Goal: Information Seeking & Learning: Learn about a topic

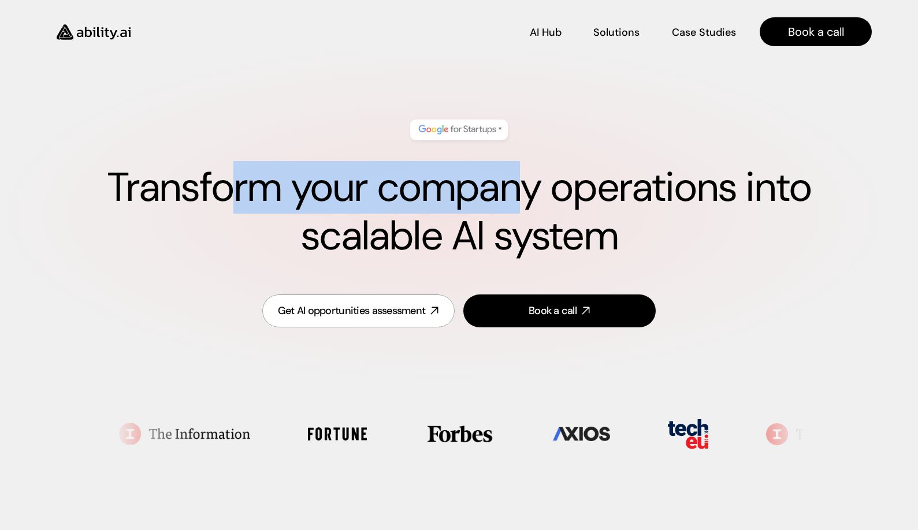
drag, startPoint x: 227, startPoint y: 184, endPoint x: 527, endPoint y: 195, distance: 300.5
click at [527, 195] on h1 "Transform your company operations into scalable AI system" at bounding box center [458, 211] width 825 height 97
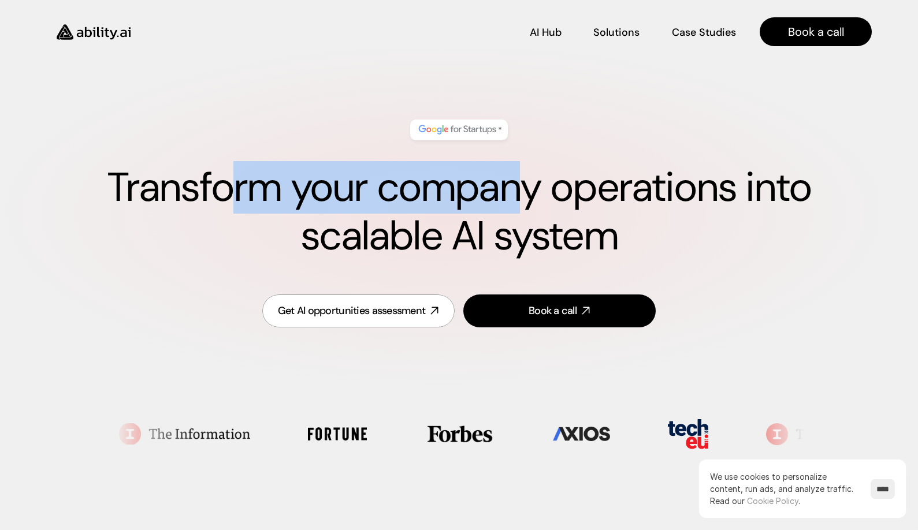
click at [527, 196] on h1 "Transform your company operations into scalable AI system" at bounding box center [458, 211] width 825 height 97
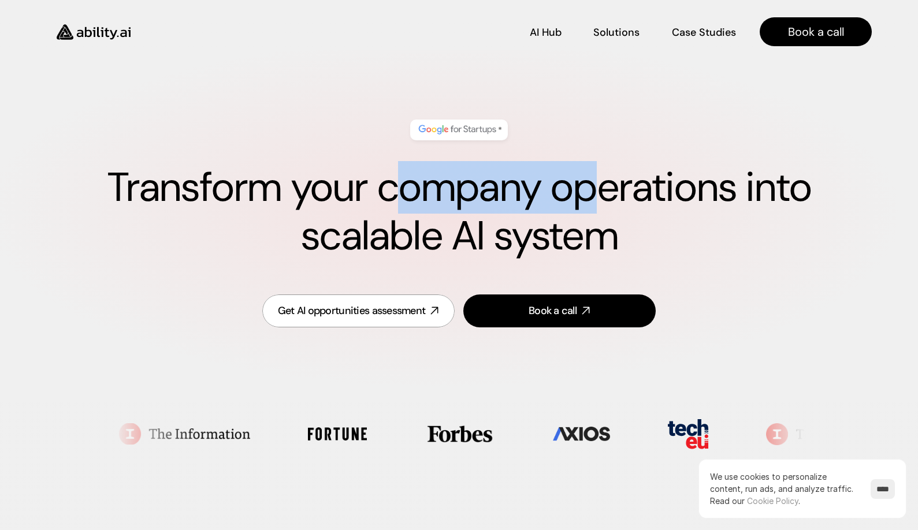
drag, startPoint x: 441, startPoint y: 186, endPoint x: 390, endPoint y: 193, distance: 51.3
click at [390, 193] on h1 "Transform your company operations into scalable AI system" at bounding box center [458, 211] width 825 height 97
drag, startPoint x: 390, startPoint y: 193, endPoint x: 471, endPoint y: 232, distance: 89.6
click at [391, 193] on h1 "Transform your company operations into scalable AI system" at bounding box center [458, 211] width 825 height 97
click at [549, 31] on p "AI Hub" at bounding box center [545, 31] width 31 height 14
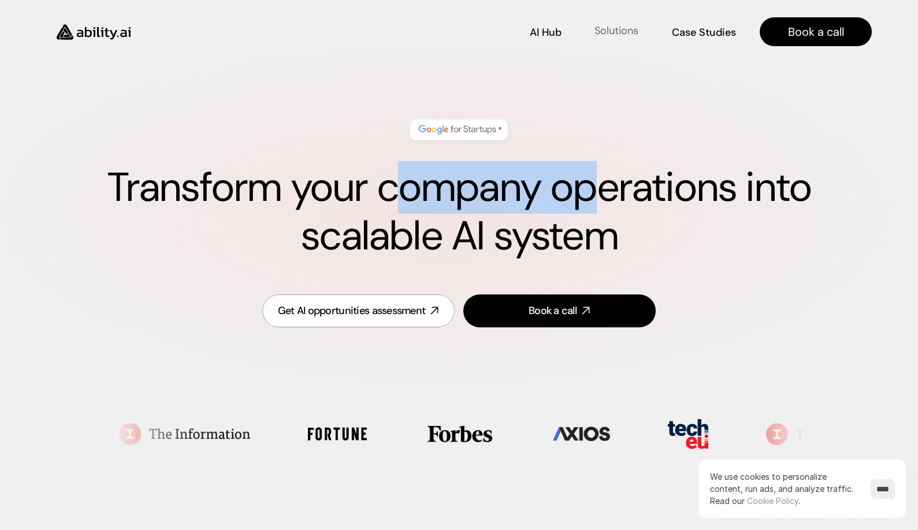
click at [606, 37] on p "Solutions" at bounding box center [616, 31] width 44 height 14
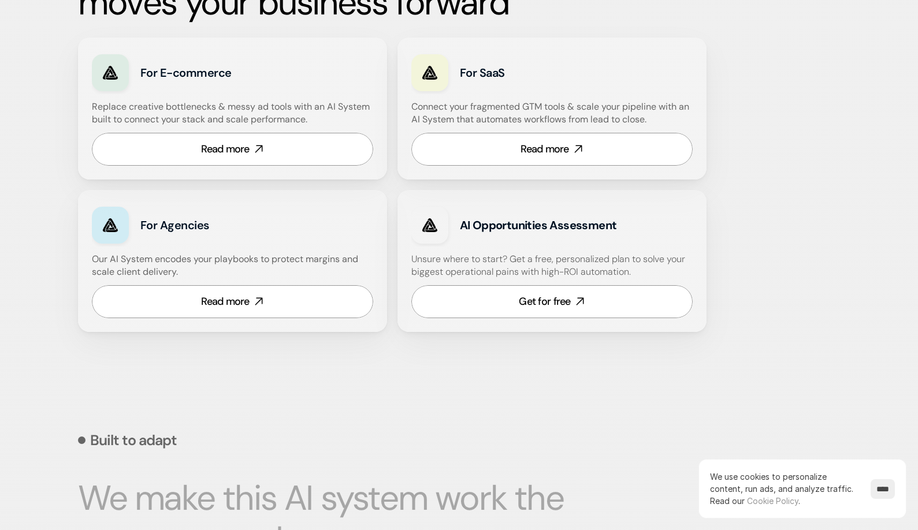
scroll to position [711, 0]
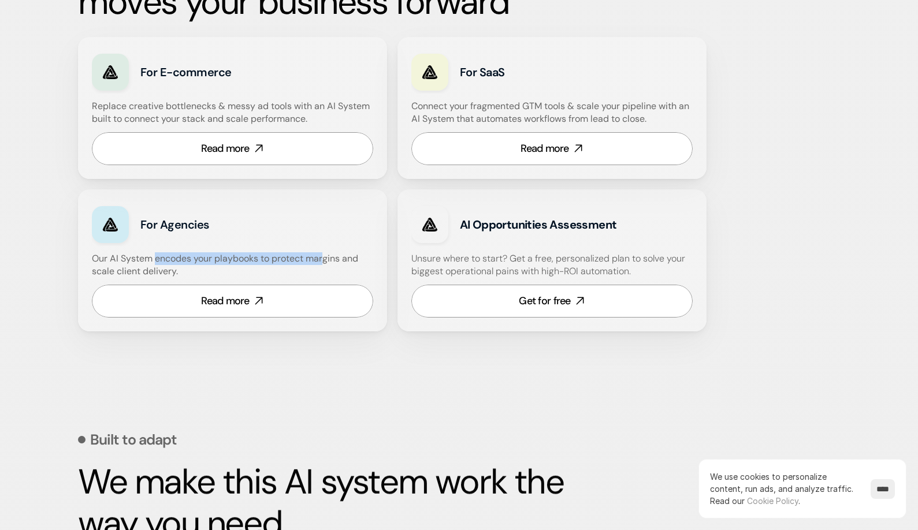
drag, startPoint x: 155, startPoint y: 259, endPoint x: 323, endPoint y: 254, distance: 168.7
click at [323, 254] on h4 "Our AI System encodes your playbooks to protect margins and scale client delive…" at bounding box center [232, 265] width 281 height 26
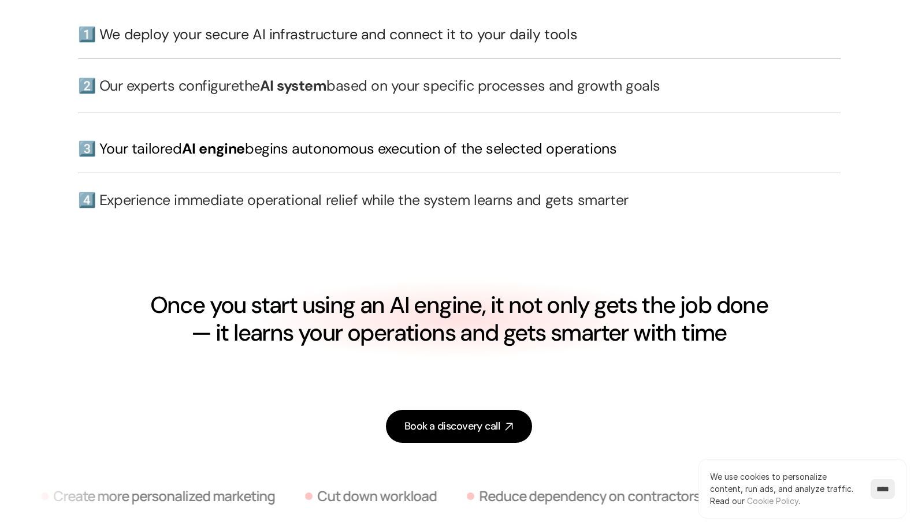
scroll to position [2674, 0]
